Goal: Obtain resource: Download file/media

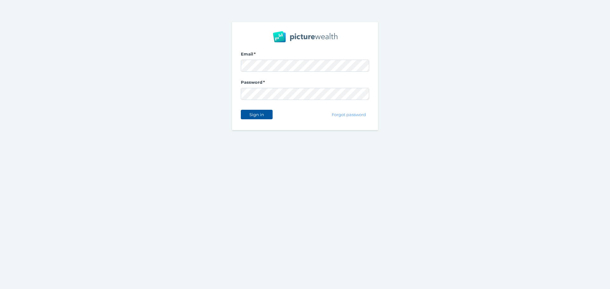
click at [261, 113] on span "Sign in" at bounding box center [256, 114] width 20 height 5
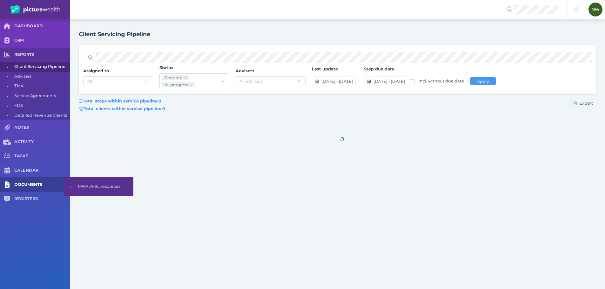
click at [34, 187] on span "DOCUMENTS" at bounding box center [42, 184] width 56 height 5
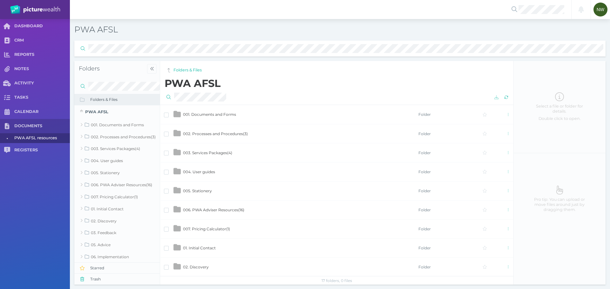
click at [224, 118] on td "001. Documents and Forms" at bounding box center [300, 114] width 235 height 19
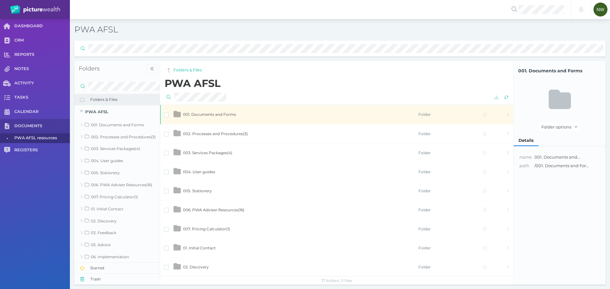
click at [216, 114] on span "001. Documents and Forms" at bounding box center [209, 114] width 53 height 5
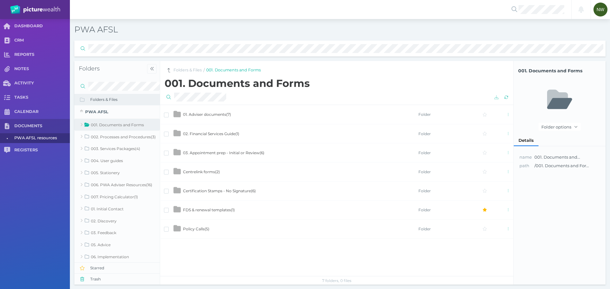
click at [219, 150] on td "03. Appointment prep - Initial or Review ( 6 )" at bounding box center [300, 152] width 235 height 19
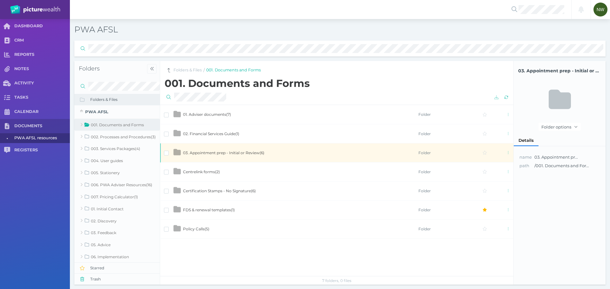
click at [205, 191] on span "Certification Stamps - No Signature ( 6 )" at bounding box center [219, 191] width 73 height 5
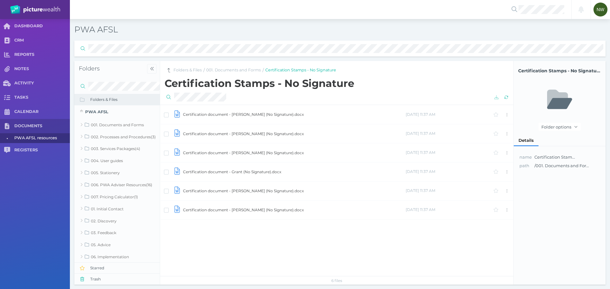
click at [237, 116] on td "Certification document - [PERSON_NAME] (No Signature).docx" at bounding box center [294, 114] width 223 height 19
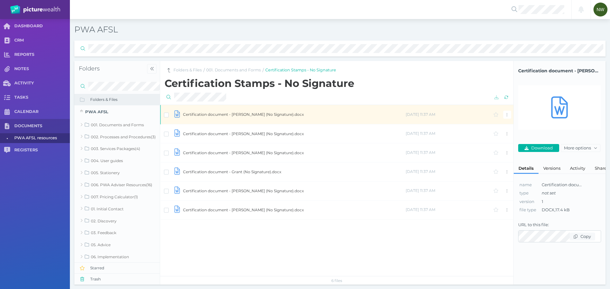
click at [231, 134] on td "Certification document - [PERSON_NAME] (No Signature).docx" at bounding box center [294, 133] width 223 height 19
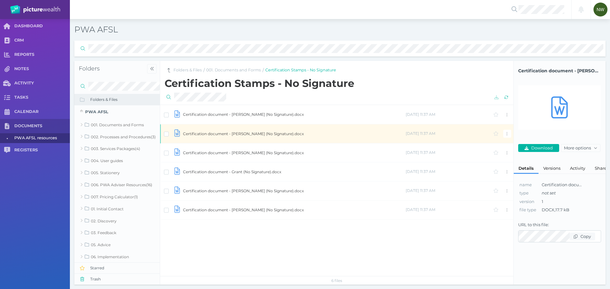
click at [230, 158] on td "Certification document - [PERSON_NAME] (No Signature).docx" at bounding box center [294, 152] width 223 height 19
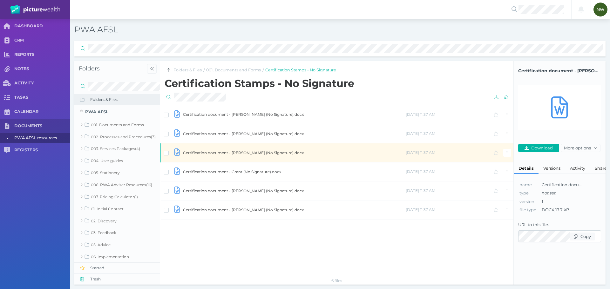
click at [221, 209] on td "Certification document - [PERSON_NAME] (No Signature).docx" at bounding box center [294, 209] width 223 height 19
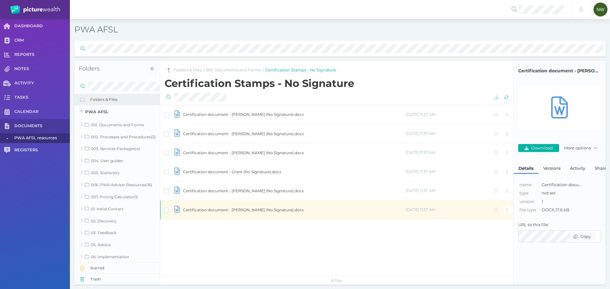
click at [221, 209] on td "Certification document - [PERSON_NAME] (No Signature).docx" at bounding box center [294, 209] width 223 height 19
